Goal: Transaction & Acquisition: Purchase product/service

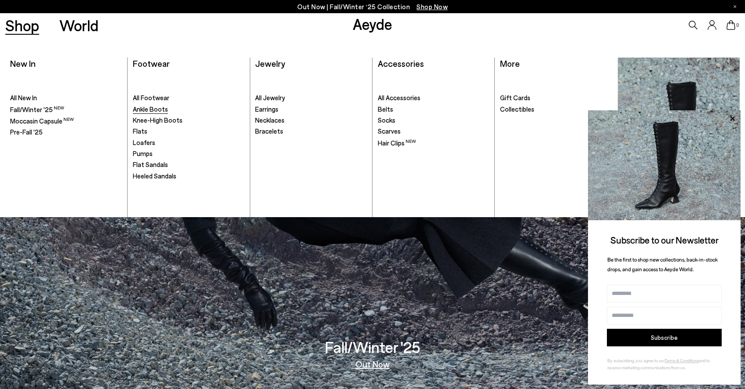
click at [149, 111] on span "Ankle Boots" at bounding box center [150, 109] width 35 height 8
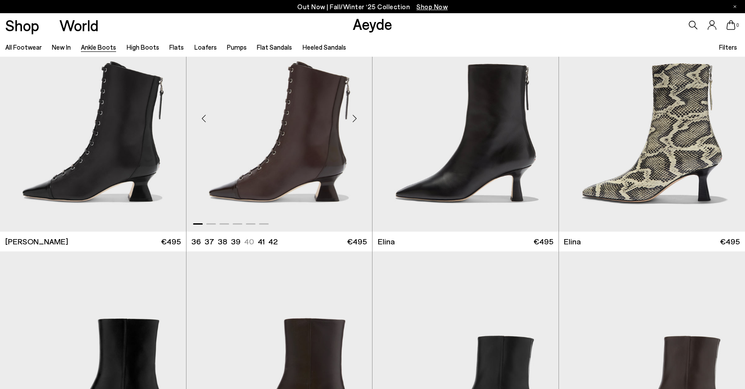
scroll to position [122, 0]
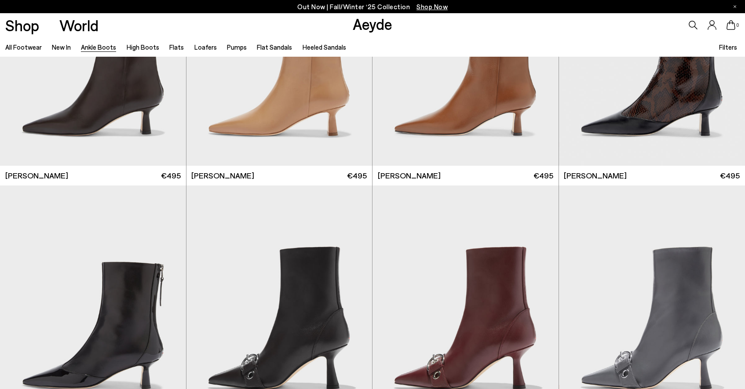
scroll to position [2486, 0]
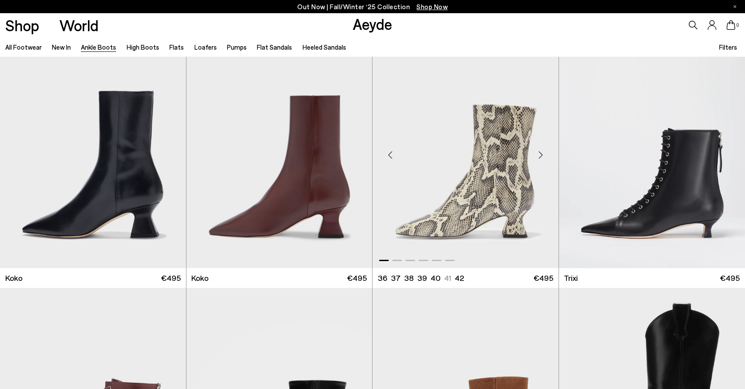
scroll to position [4833, 0]
click at [541, 154] on div "Next slide" at bounding box center [540, 155] width 26 height 26
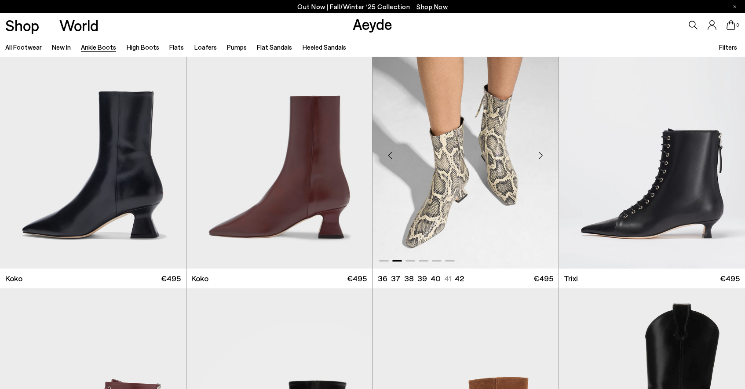
click at [541, 154] on div "Next slide" at bounding box center [540, 155] width 26 height 26
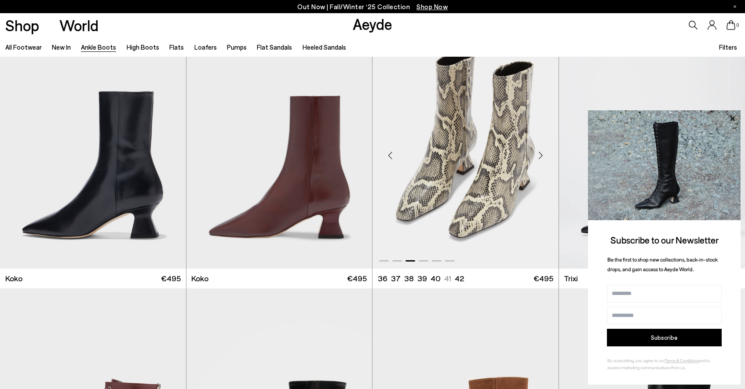
click at [541, 154] on div "Next slide" at bounding box center [540, 155] width 26 height 26
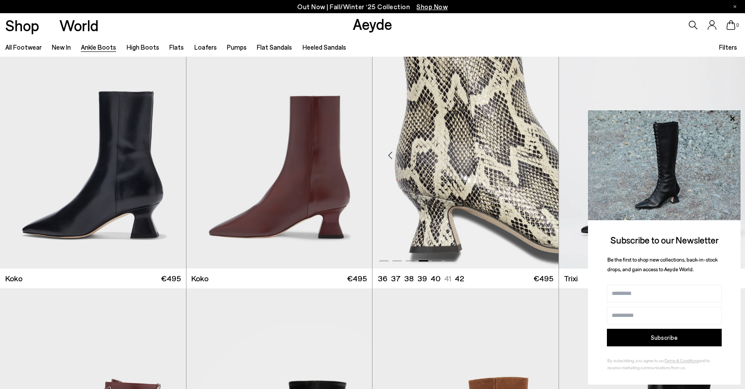
click at [541, 154] on div "Next slide" at bounding box center [540, 155] width 26 height 26
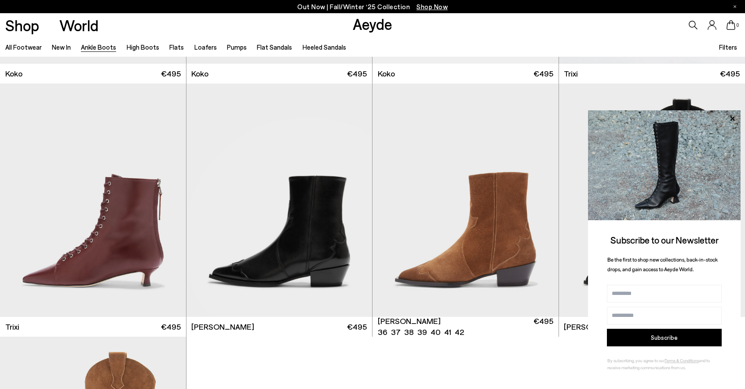
scroll to position [5038, 0]
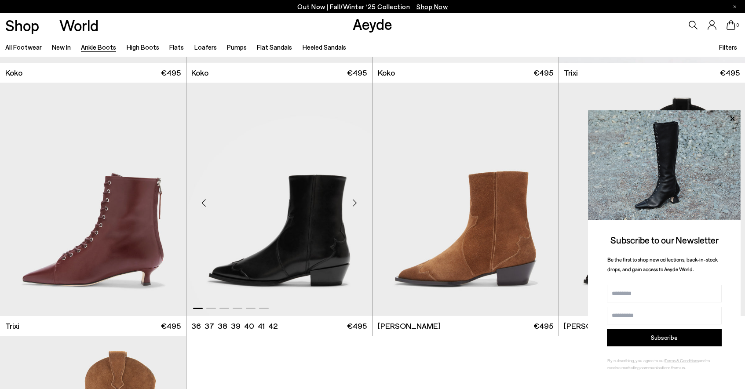
click at [355, 203] on div "Next slide" at bounding box center [354, 202] width 26 height 26
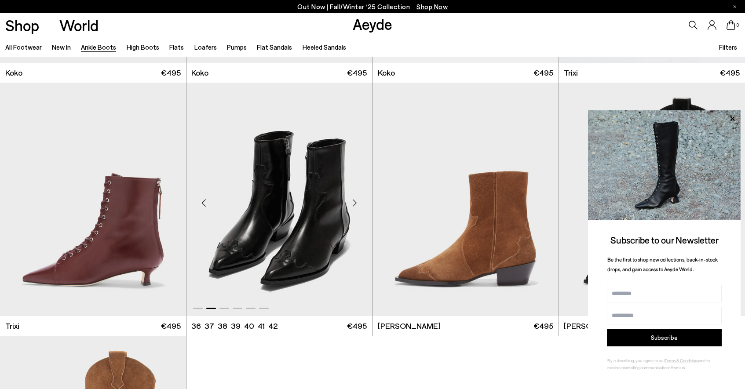
click at [355, 203] on div "Next slide" at bounding box center [354, 202] width 26 height 26
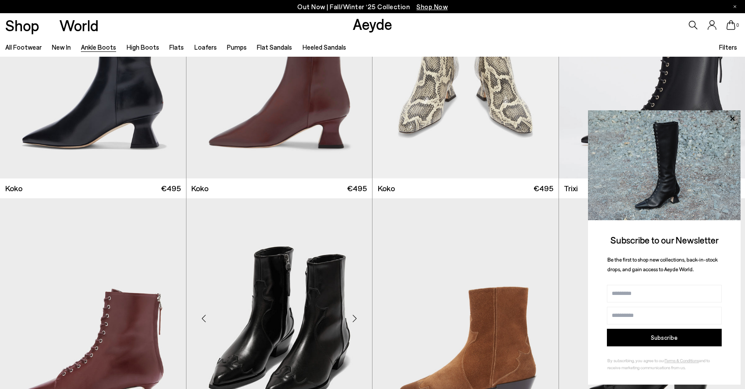
scroll to position [4686, 0]
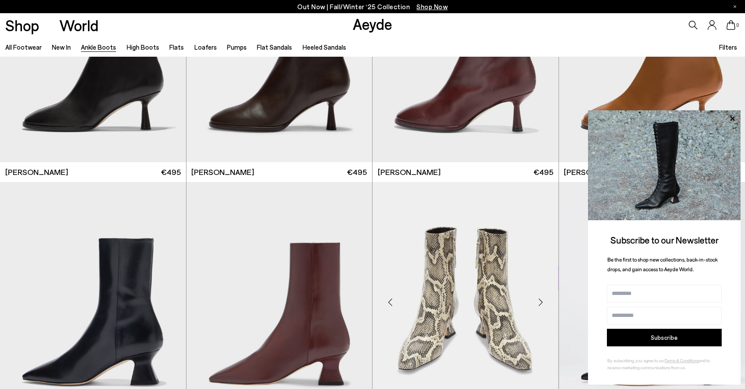
click at [484, 247] on img "5 / 6" at bounding box center [465, 298] width 186 height 233
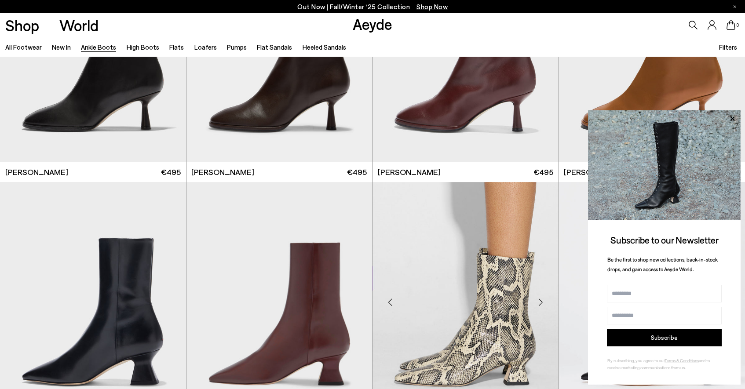
click at [484, 247] on img "6 / 6" at bounding box center [465, 298] width 186 height 233
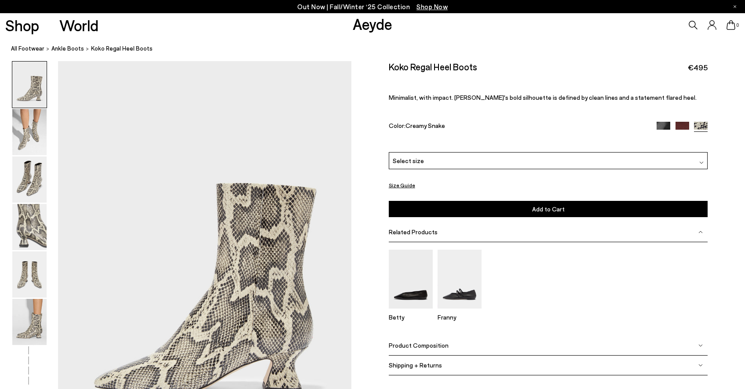
click at [422, 158] on div "Select size" at bounding box center [548, 160] width 319 height 17
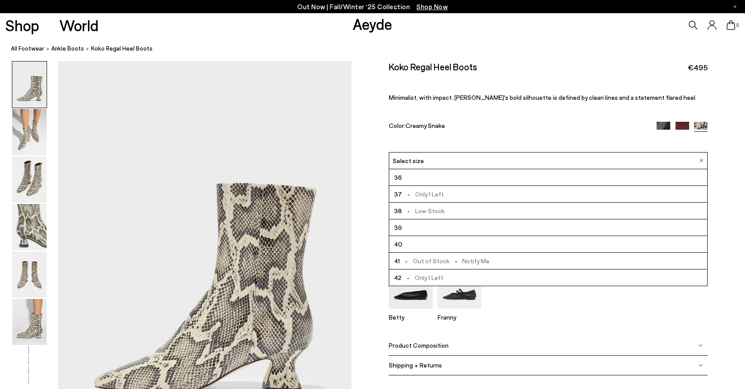
click at [390, 98] on p "Minimalist, with impact. Koko's bold silhouette is defined by clean lines and a…" at bounding box center [548, 97] width 319 height 7
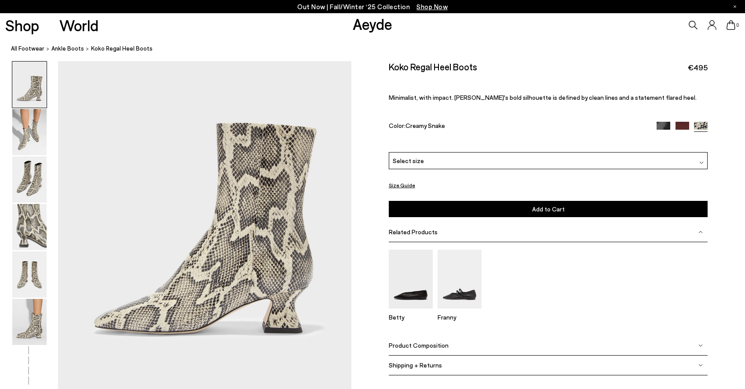
scroll to position [217, 0]
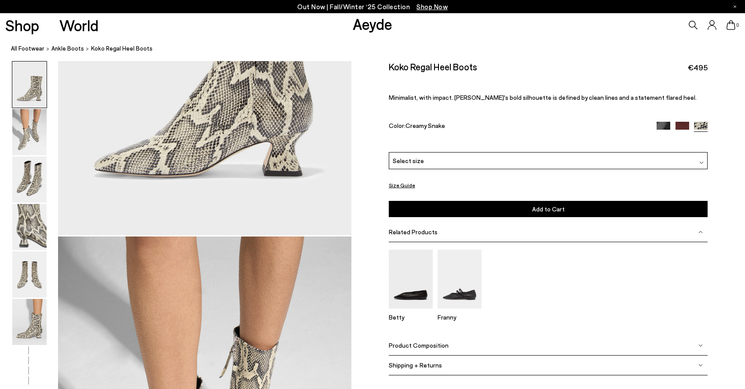
click at [431, 369] on span "Shipping + Returns" at bounding box center [415, 364] width 53 height 7
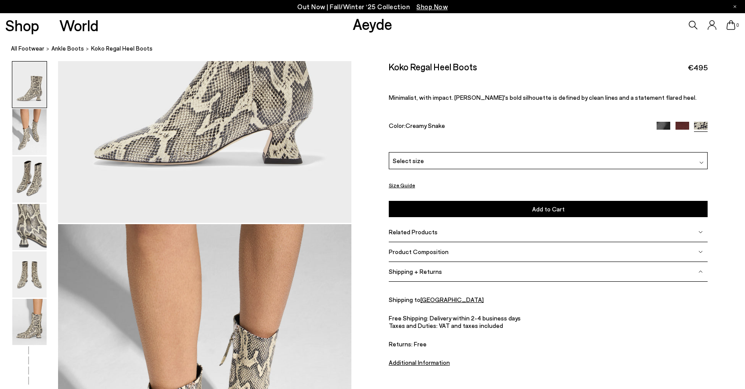
scroll to position [232, 0]
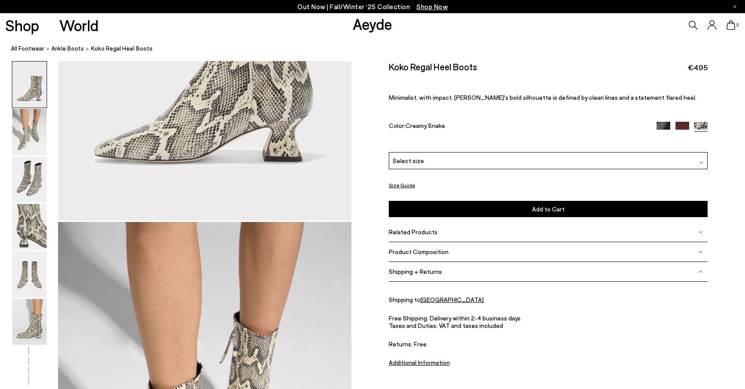
click at [403, 256] on div "Product Composition" at bounding box center [548, 252] width 319 height 20
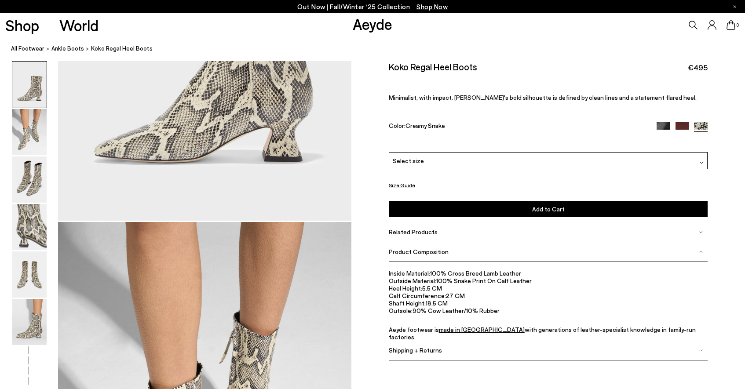
click at [400, 236] on div "Related Products" at bounding box center [548, 232] width 319 height 20
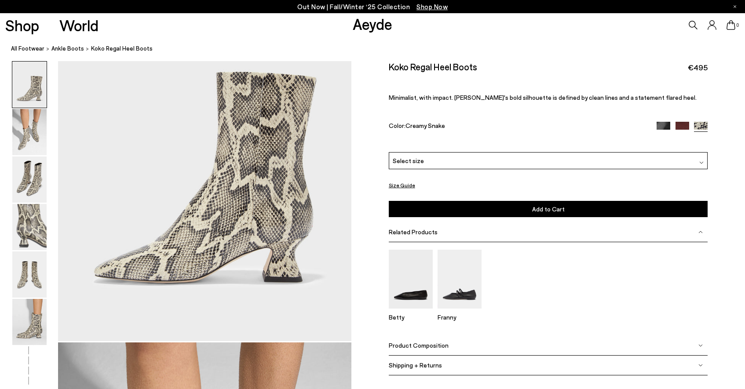
scroll to position [22, 0]
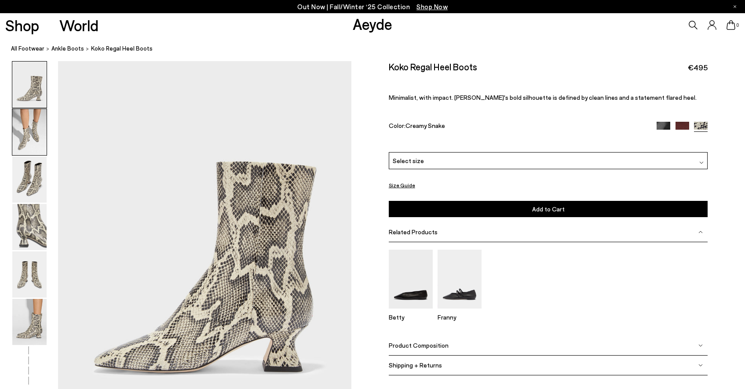
click at [18, 127] on img at bounding box center [29, 132] width 34 height 46
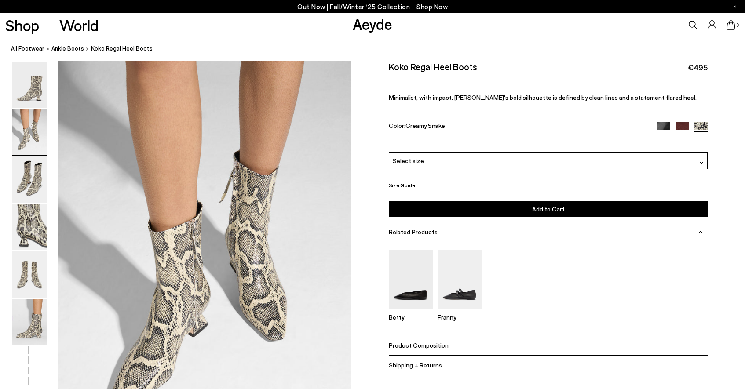
click at [24, 185] on img at bounding box center [29, 179] width 34 height 46
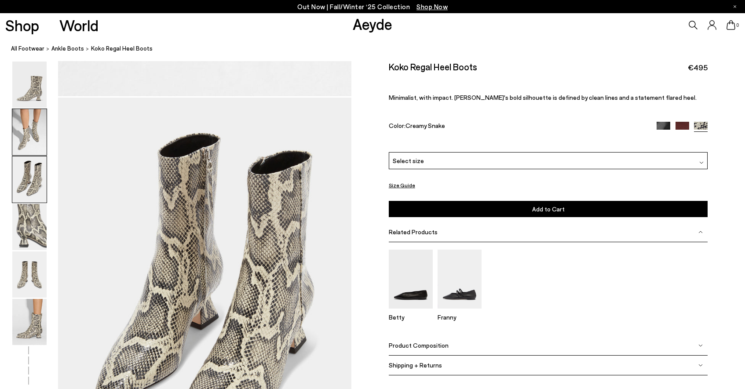
scroll to position [785, 0]
